Goal: Complete application form

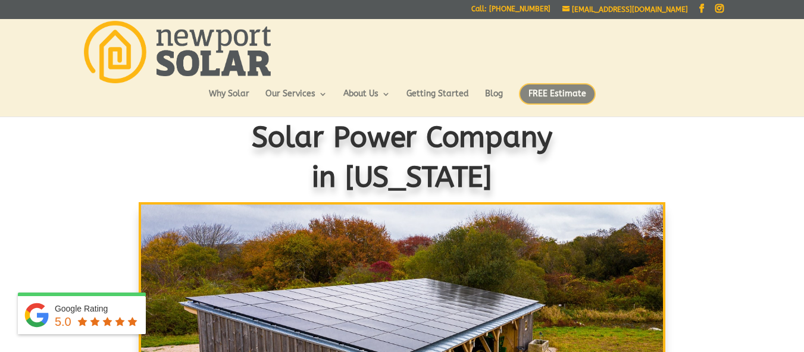
click at [540, 92] on span "FREE Estimate" at bounding box center [557, 93] width 77 height 21
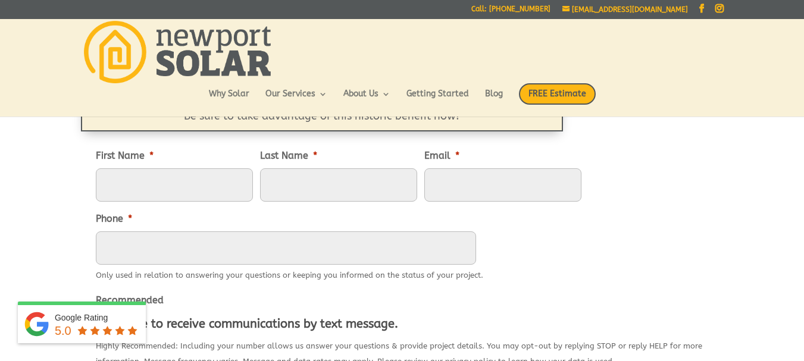
scroll to position [148, 0]
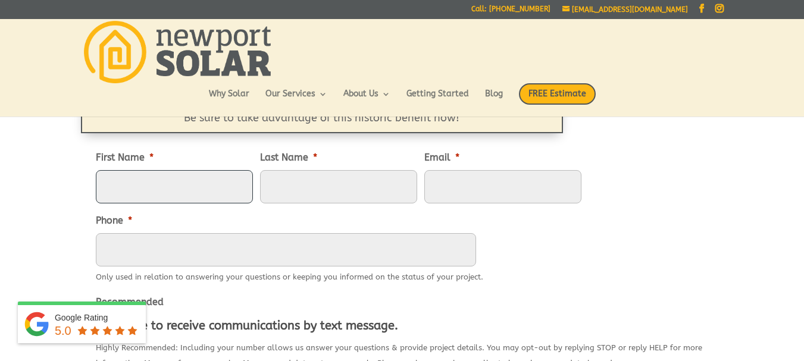
click at [160, 182] on input "First Name *" at bounding box center [174, 186] width 157 height 33
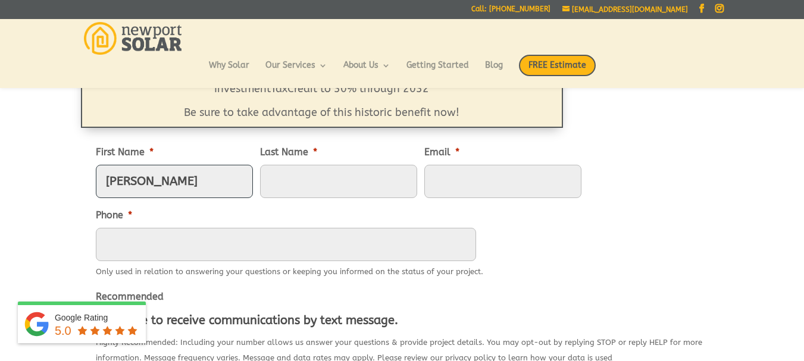
type input "[PERSON_NAME]"
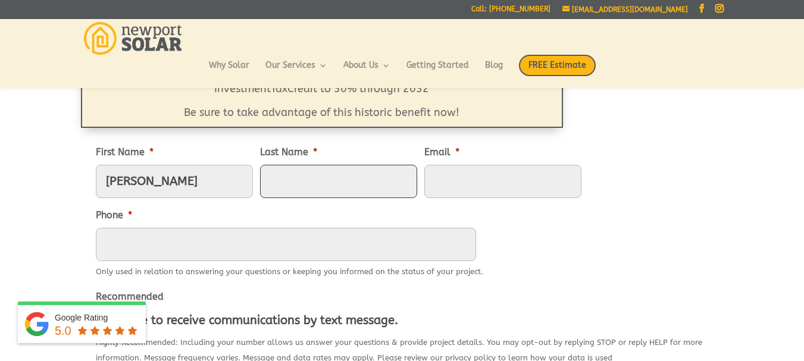
click at [293, 183] on input "Last Name *" at bounding box center [338, 181] width 157 height 33
type input "[PERSON_NAME]"
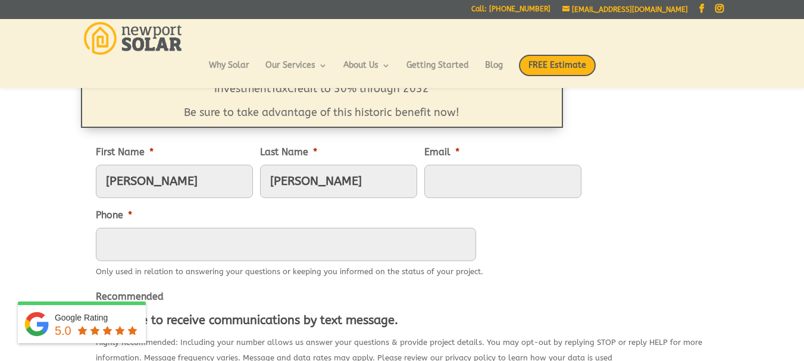
click at [493, 184] on input "Email *" at bounding box center [502, 181] width 157 height 33
type input "team@gabrielgiguere.com"
type input "7606064864"
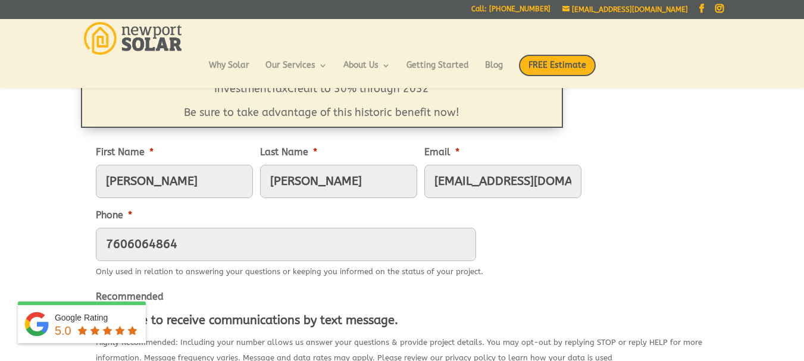
type input "13th Street 47 W 13th St, New York, NY 10011, USA"
type input "New York"
select select "New York"
type input "10011"
type input "(760) 606-4864"
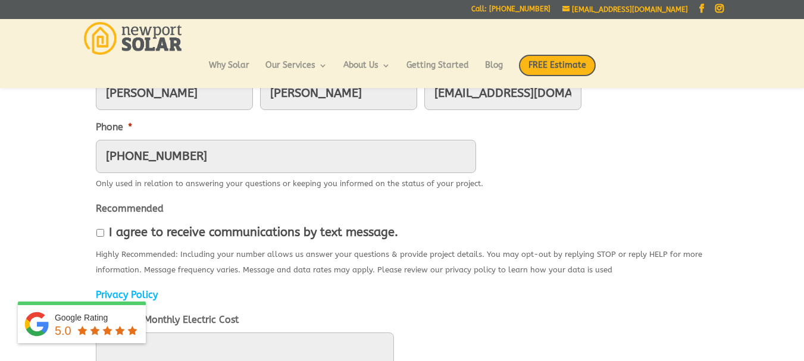
scroll to position [261, 0]
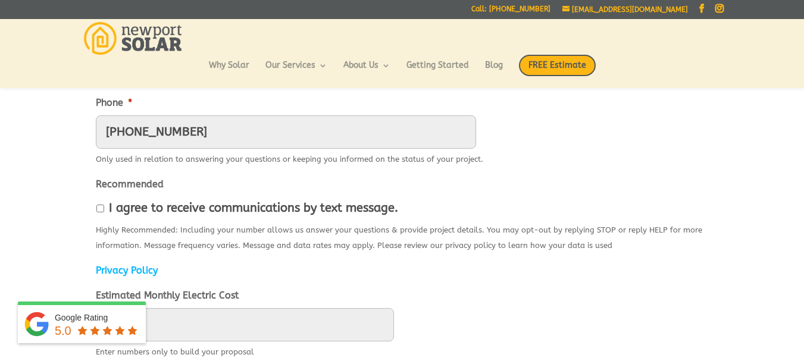
click at [102, 209] on input "I agree to receive communications by text message." at bounding box center [100, 209] width 8 height 8
checkbox input "true"
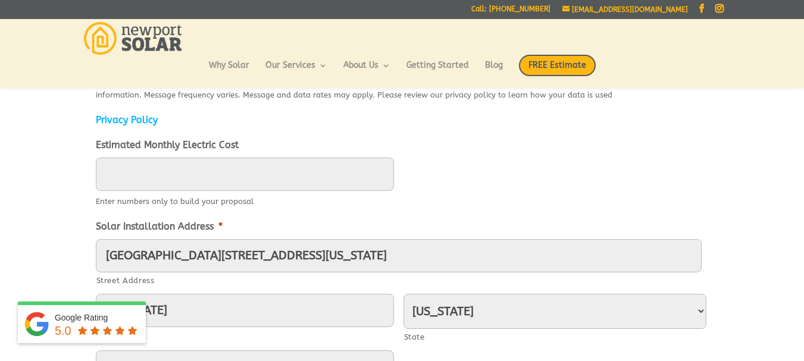
scroll to position [407, 0]
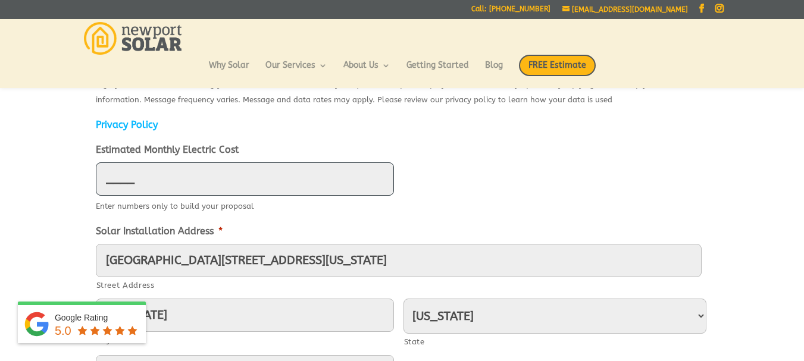
click at [307, 173] on input "____" at bounding box center [245, 178] width 298 height 33
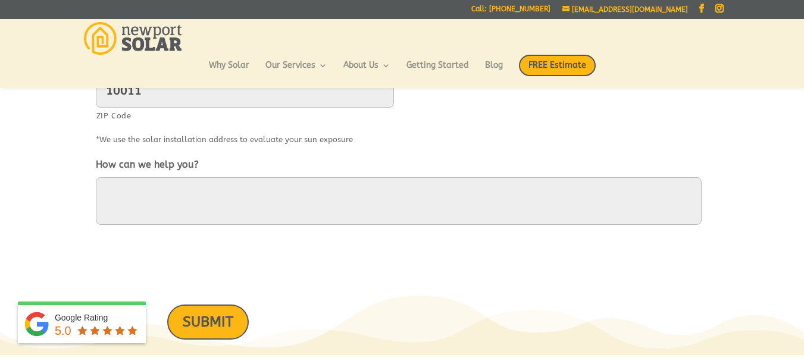
scroll to position [690, 0]
type input "900"
click at [530, 202] on textarea "How can we help you?" at bounding box center [399, 199] width 606 height 48
paste textarea "I trained an AI on thousands of solar conversations. Tested it on 8,428 old lea…"
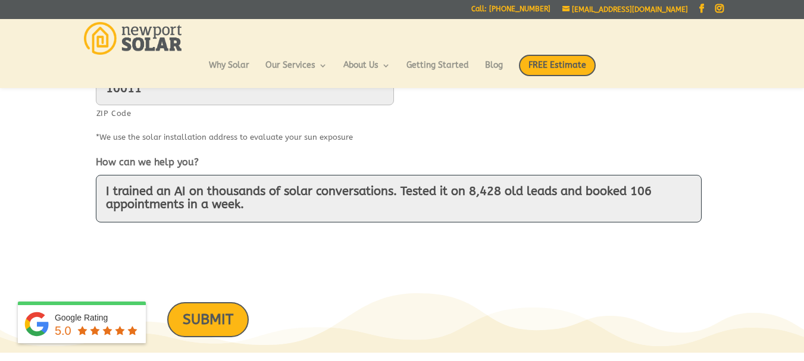
scroll to position [94, 0]
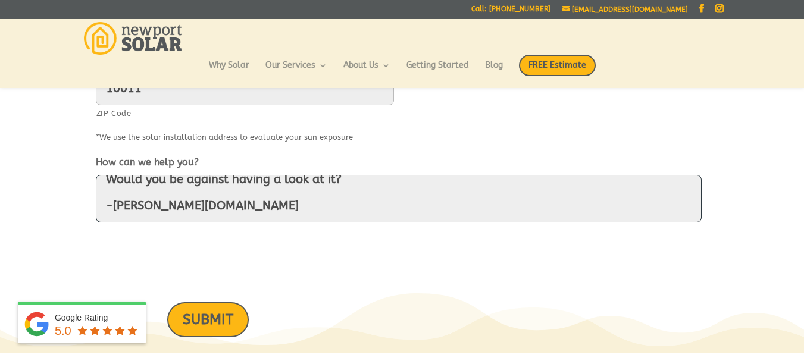
type textarea "I trained an AI on thousands of solar conversations. Tested it on 8,428 old lea…"
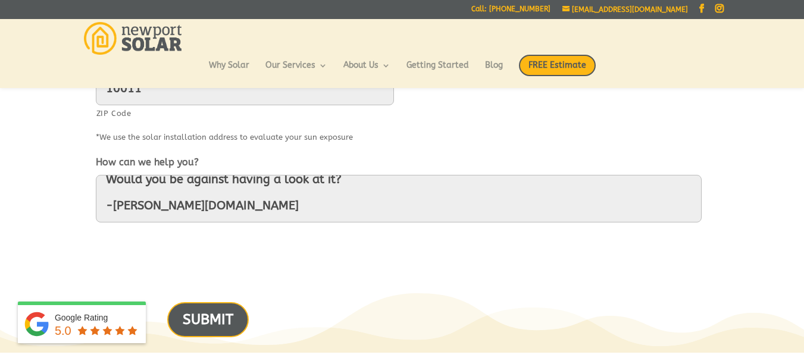
click at [226, 326] on input "SUBMIT" at bounding box center [208, 319] width 82 height 35
click at [196, 330] on input "SUBMIT" at bounding box center [208, 319] width 82 height 35
